Goal: Information Seeking & Learning: Learn about a topic

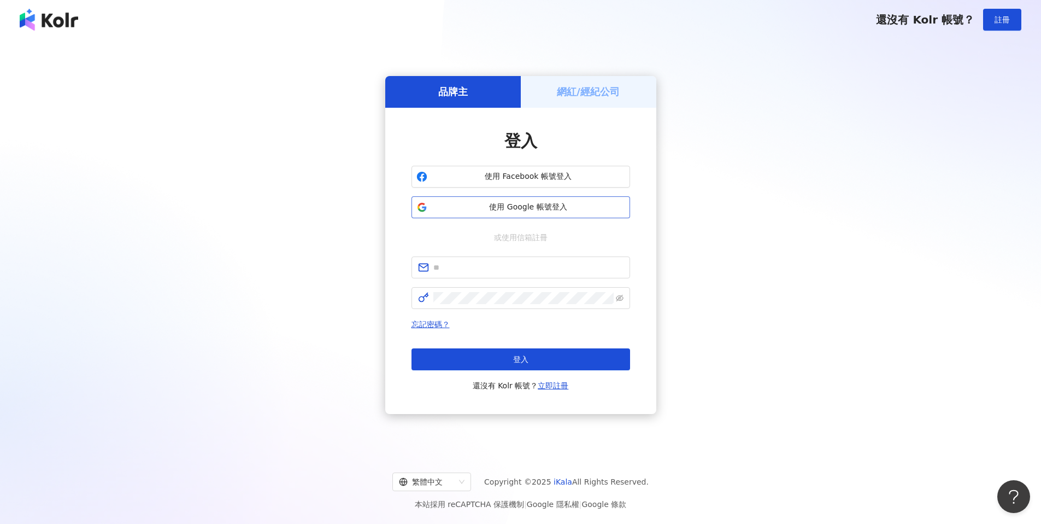
click at [539, 213] on button "使用 Google 帳號登入" at bounding box center [521, 207] width 219 height 22
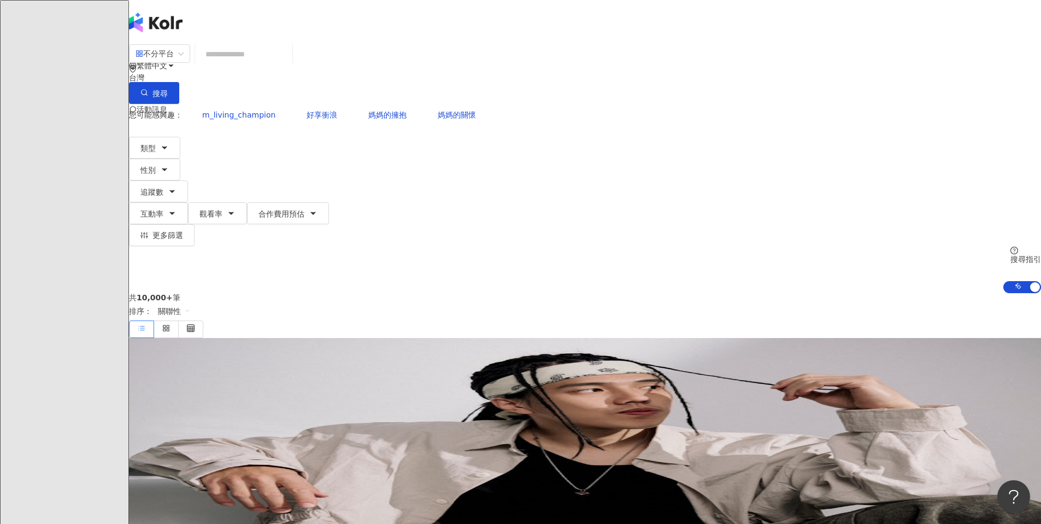
click at [288, 64] on input "search" at bounding box center [243, 54] width 89 height 21
type input "*"
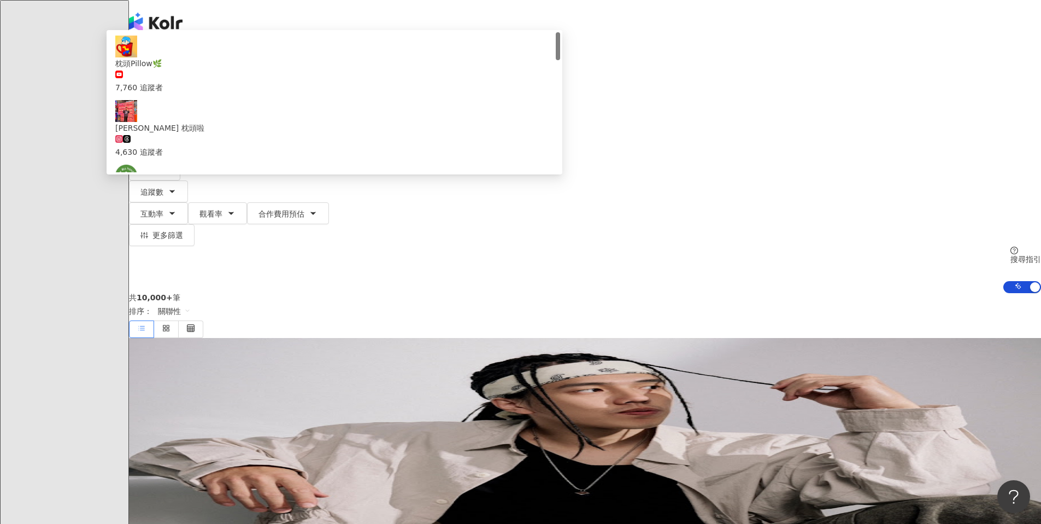
click at [179, 82] on button "搜尋" at bounding box center [154, 93] width 50 height 22
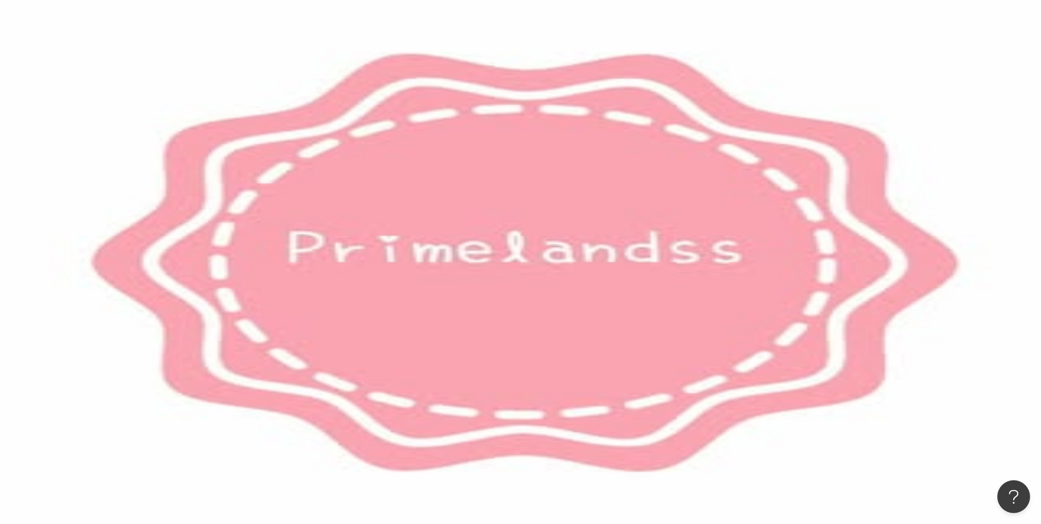
click at [218, 110] on span "床墊" at bounding box center [209, 114] width 15 height 9
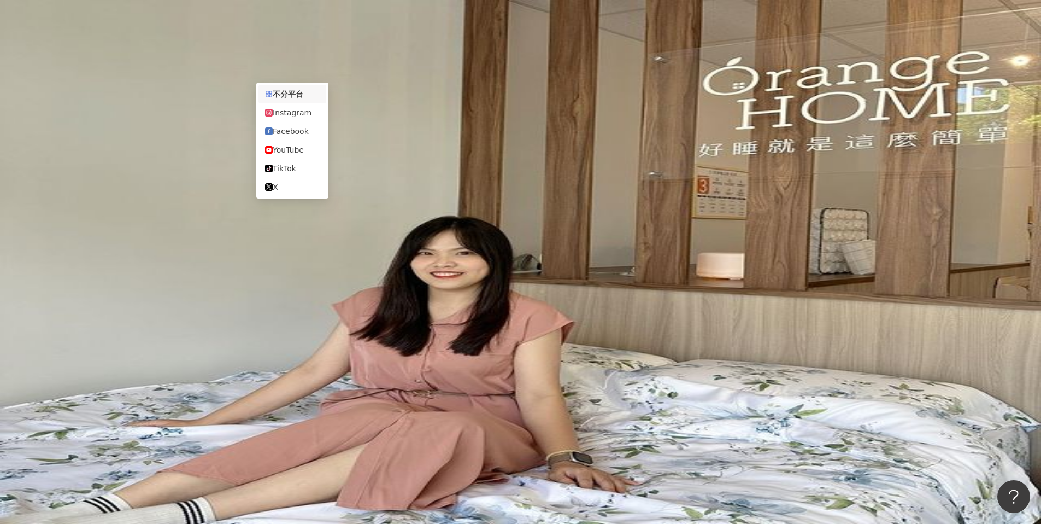
click at [184, 62] on span "不分平台" at bounding box center [160, 53] width 48 height 17
click at [306, 115] on div "Instagram" at bounding box center [292, 113] width 55 height 12
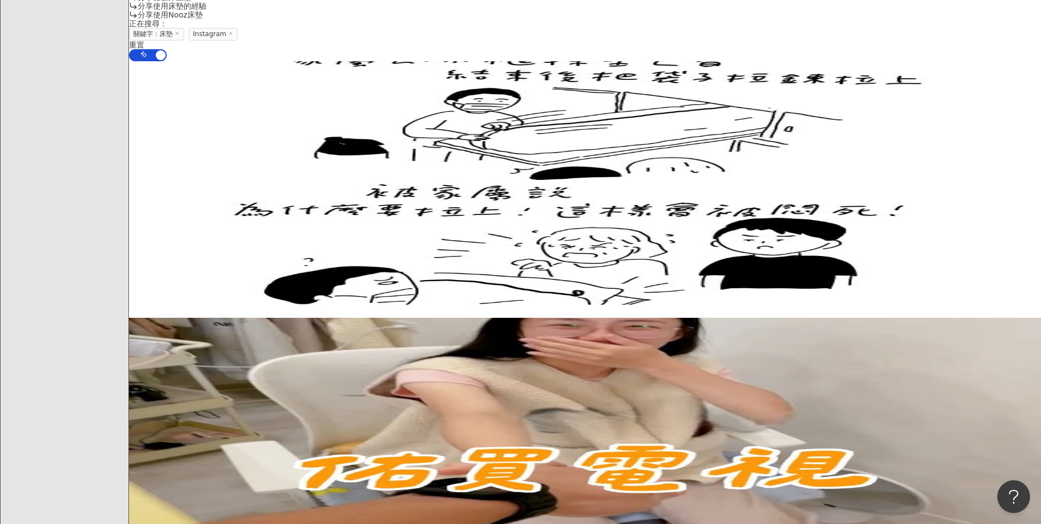
scroll to position [914, 0]
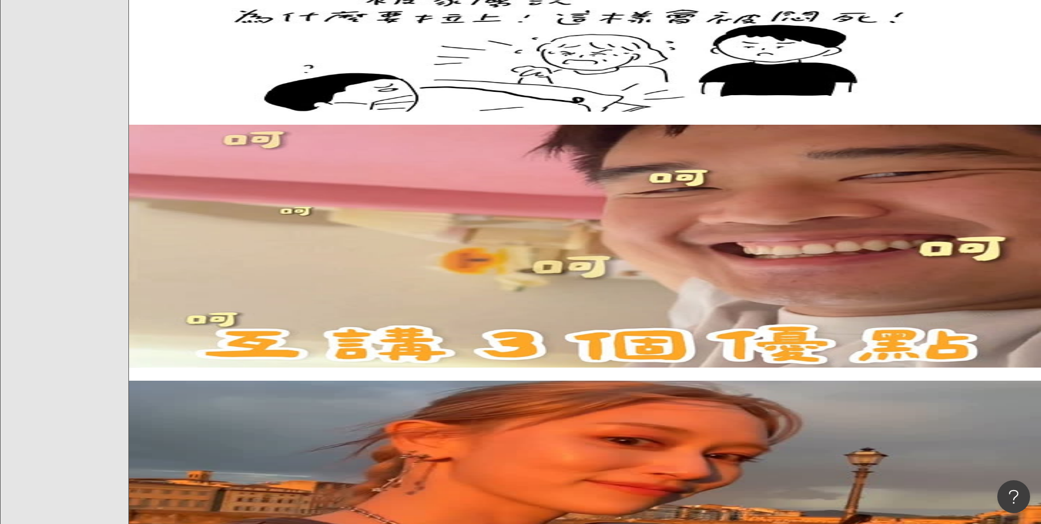
scroll to position [1165, 0]
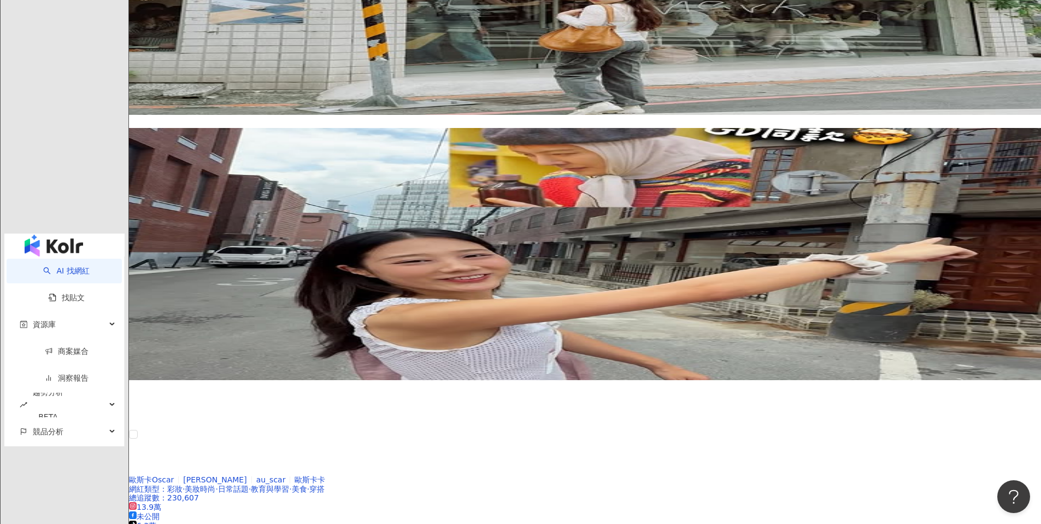
scroll to position [2165, 0]
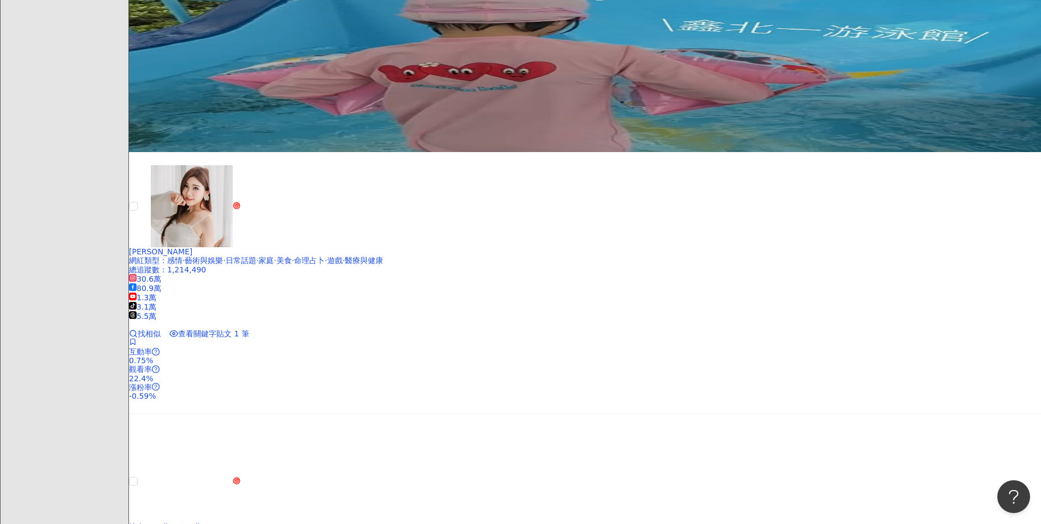
scroll to position [1504, 0]
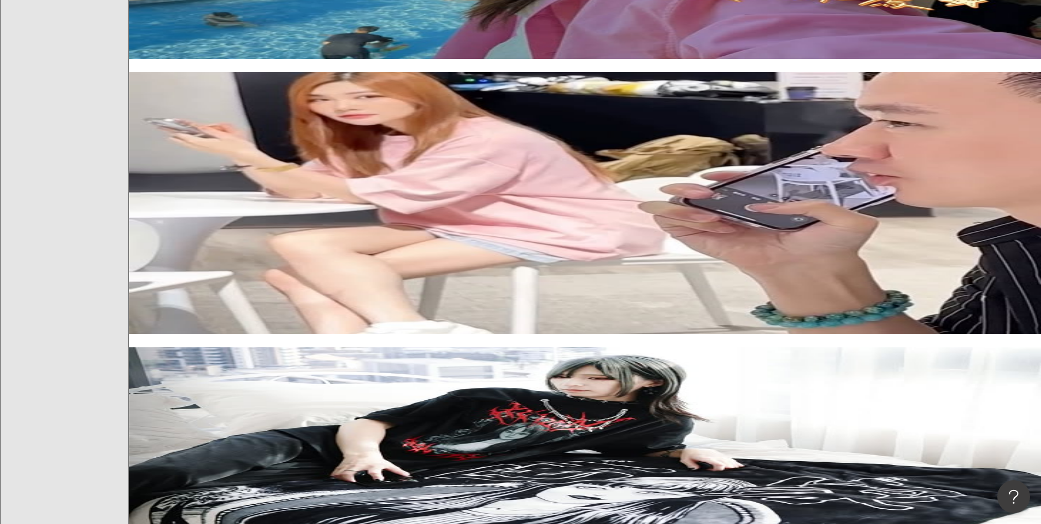
scroll to position [1609, 0]
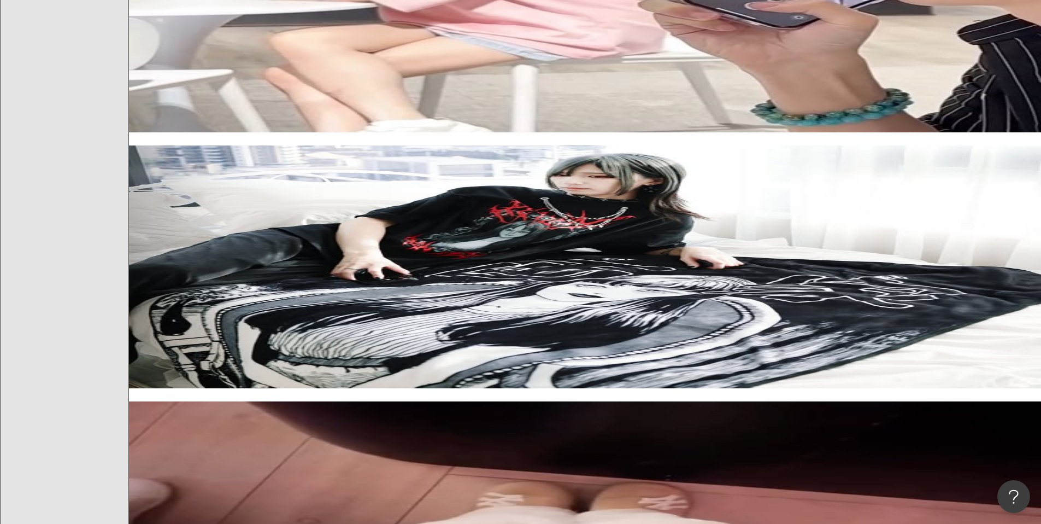
scroll to position [1911, 0]
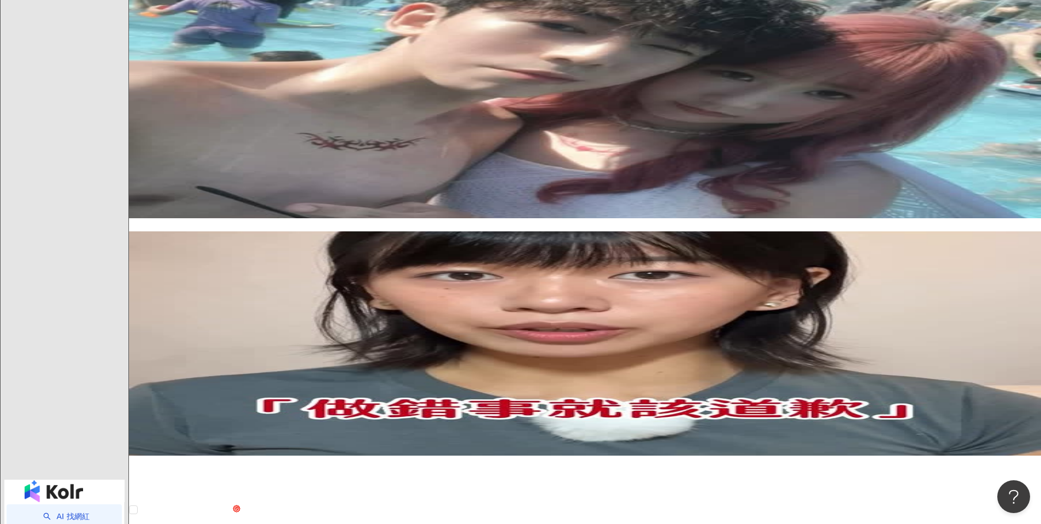
scroll to position [2235, 0]
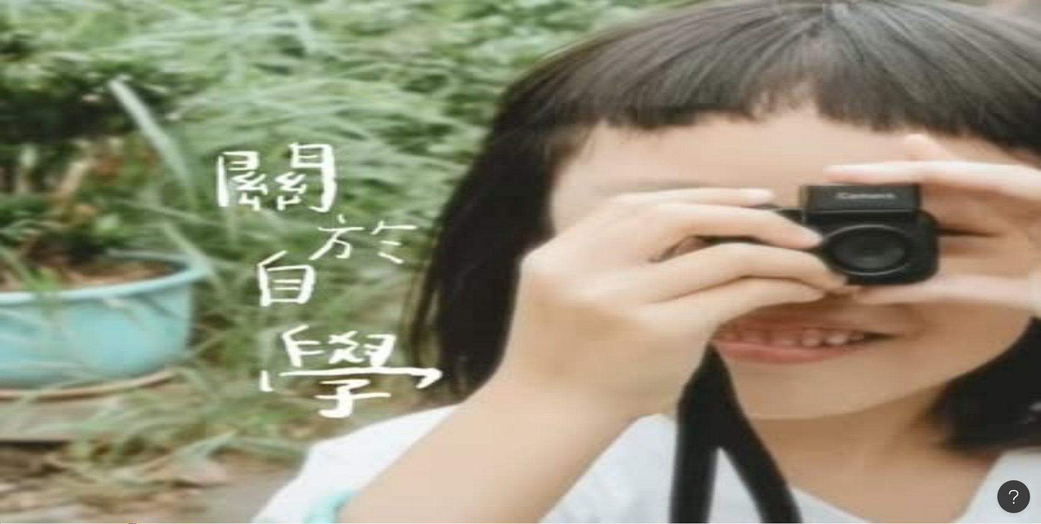
scroll to position [0, 0]
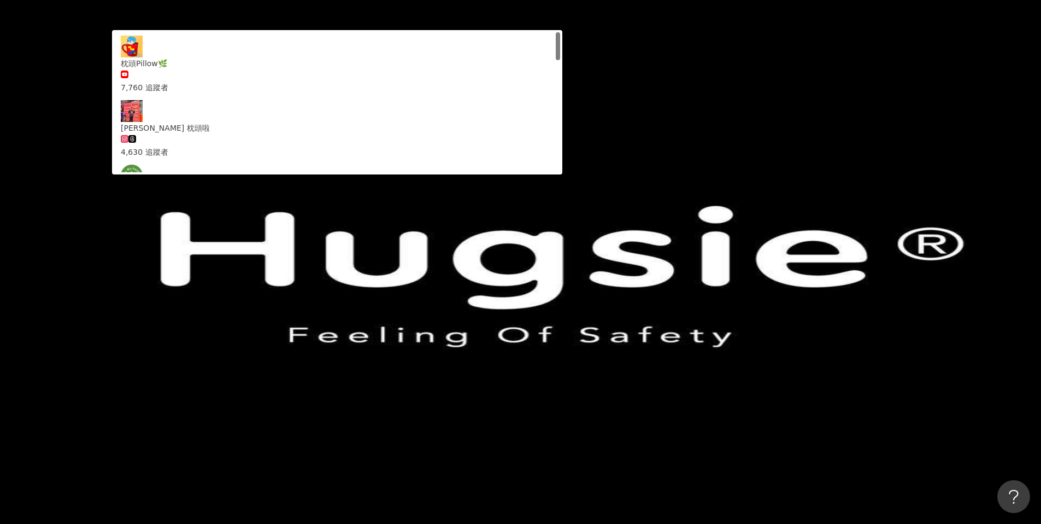
drag, startPoint x: 395, startPoint y: 67, endPoint x: 319, endPoint y: 62, distance: 76.7
click at [319, 62] on div "Instagram ** 台灣 搜尋 86c32863-4d9a-4f31-82b2-569b911c019e 枕頭Pillow🌿 7,760 追蹤者 Rya…" at bounding box center [585, 74] width 912 height 60
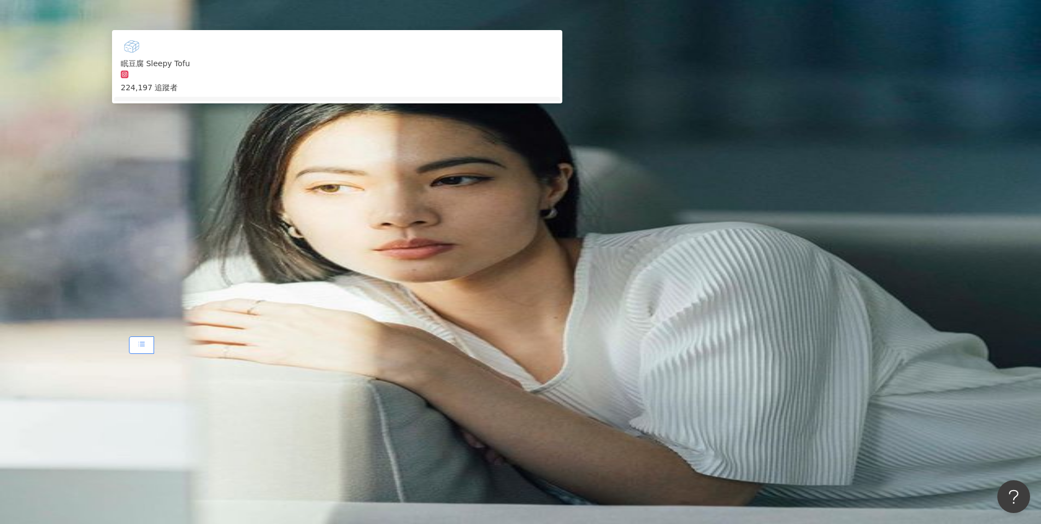
type input "***"
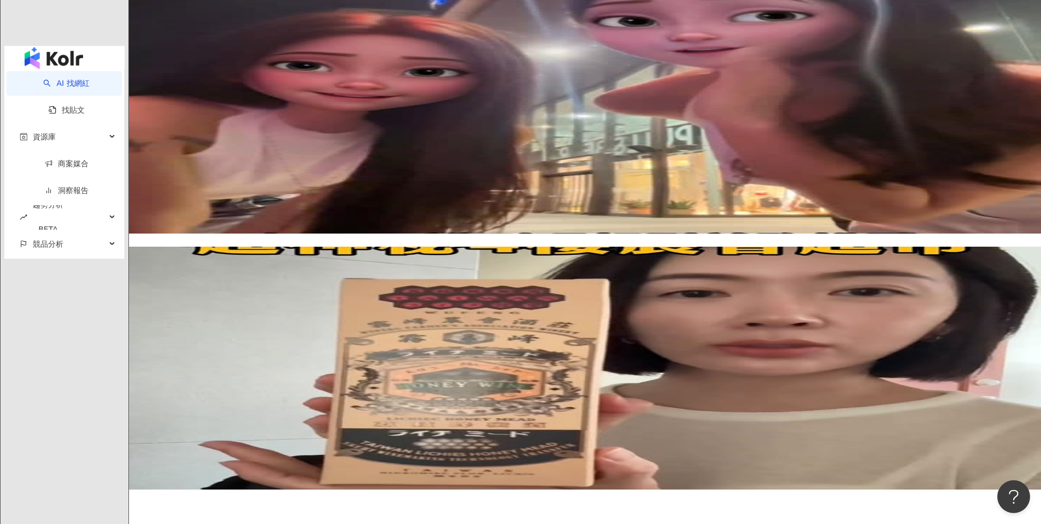
scroll to position [2006, 0]
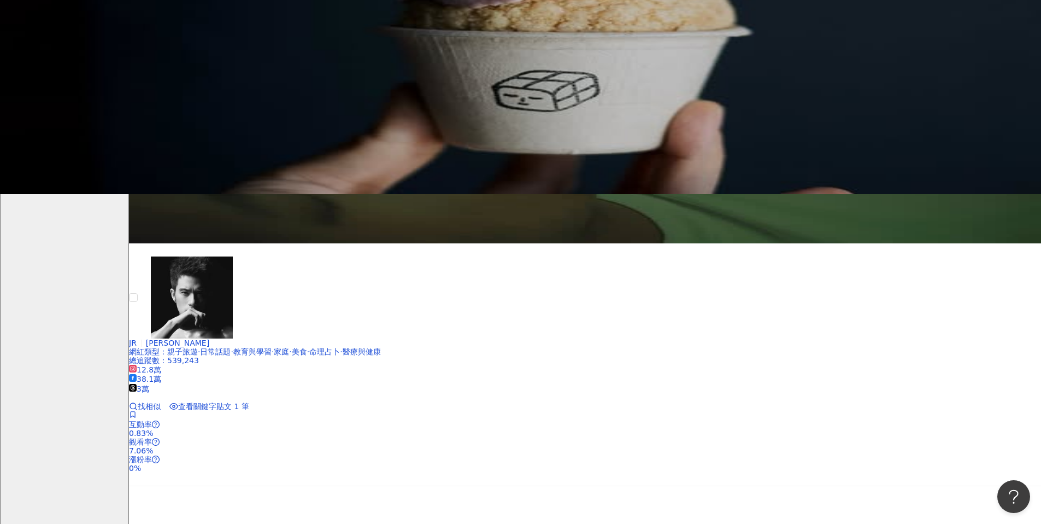
scroll to position [460, 0]
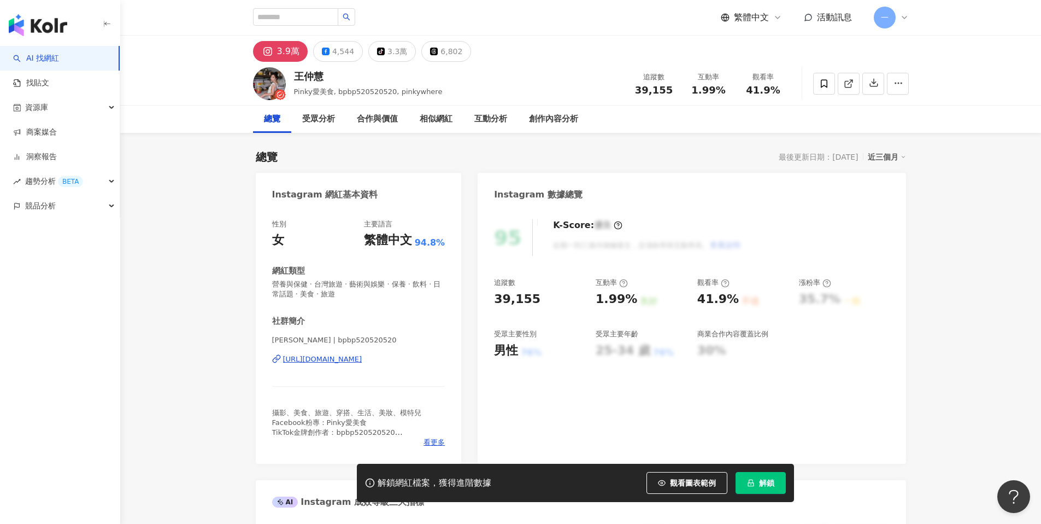
click at [362, 358] on div "https://www.instagram.com/bpbp520520520/" at bounding box center [322, 359] width 79 height 10
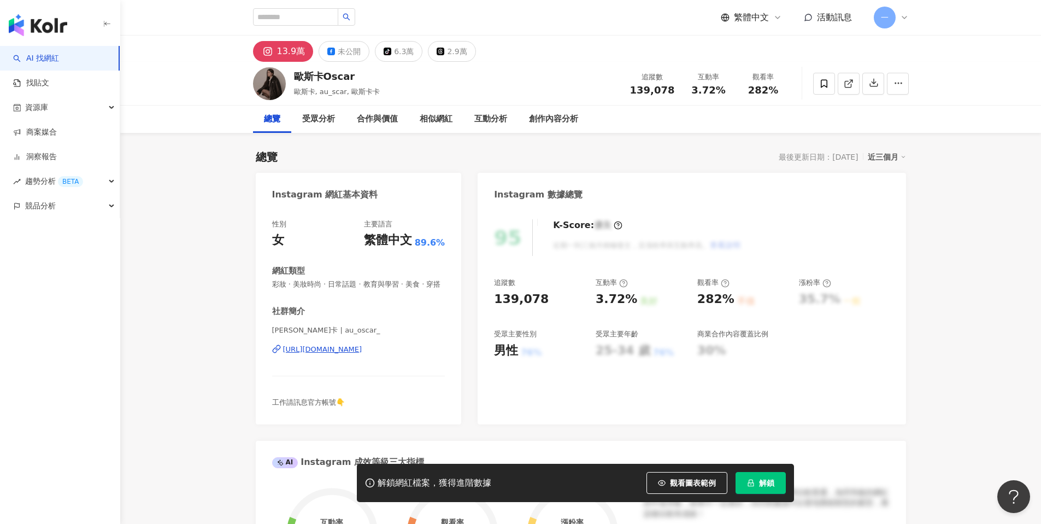
click at [362, 347] on div "https://www.instagram.com/au_oscar_/" at bounding box center [322, 349] width 79 height 10
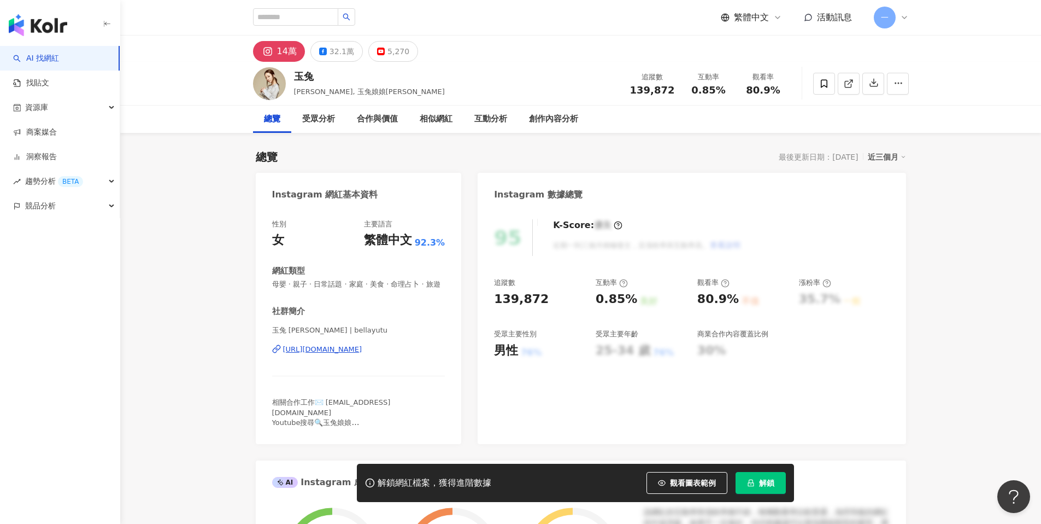
click at [338, 351] on div "https://www.instagram.com/bellayutu/" at bounding box center [322, 349] width 79 height 10
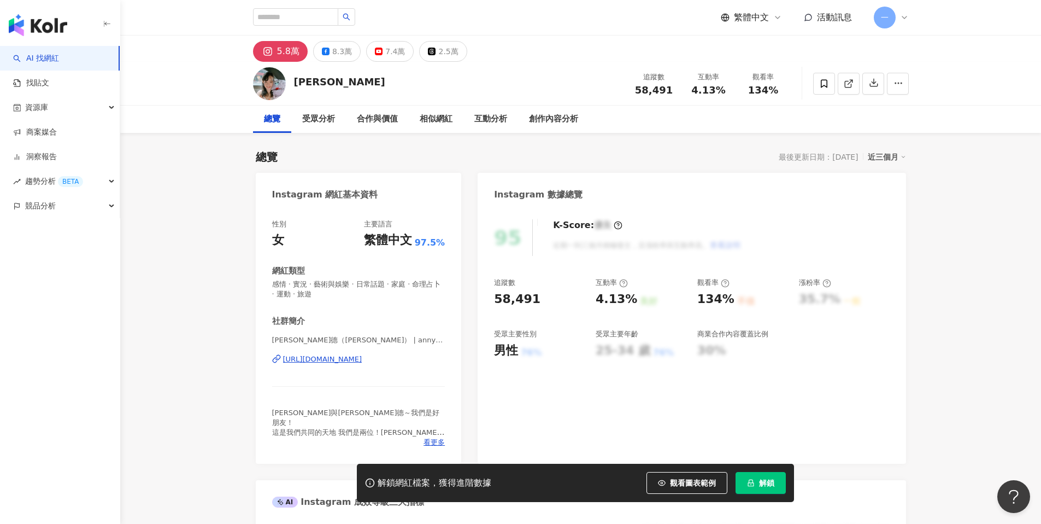
click at [362, 359] on div "[URL][DOMAIN_NAME]" at bounding box center [322, 359] width 79 height 10
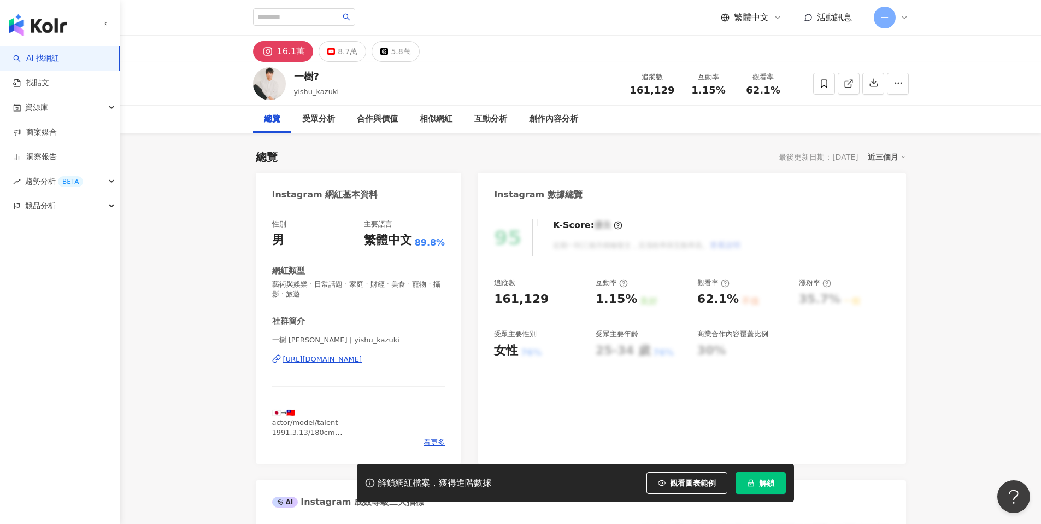
click at [362, 360] on div "[URL][DOMAIN_NAME]" at bounding box center [322, 359] width 79 height 10
